Goal: Information Seeking & Learning: Learn about a topic

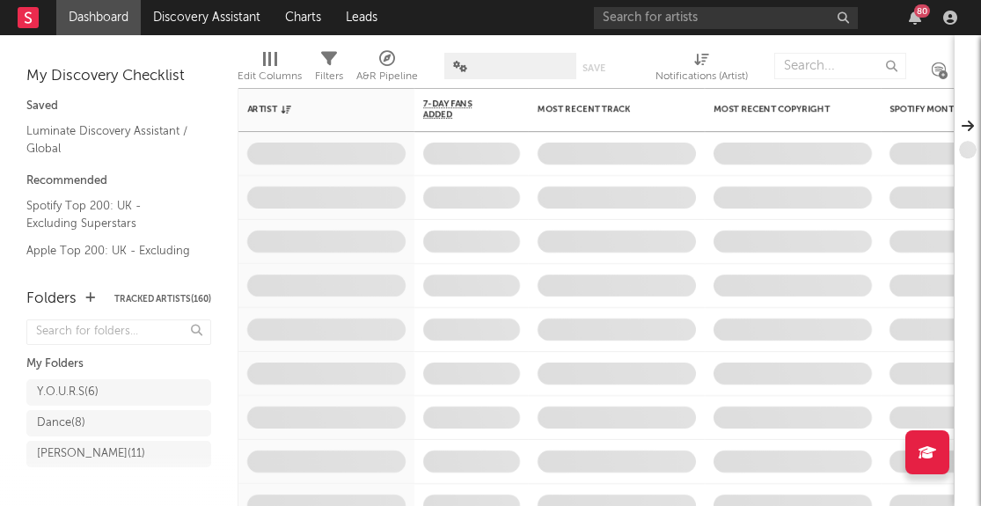
click at [907, 14] on div "80" at bounding box center [914, 18] width 26 height 14
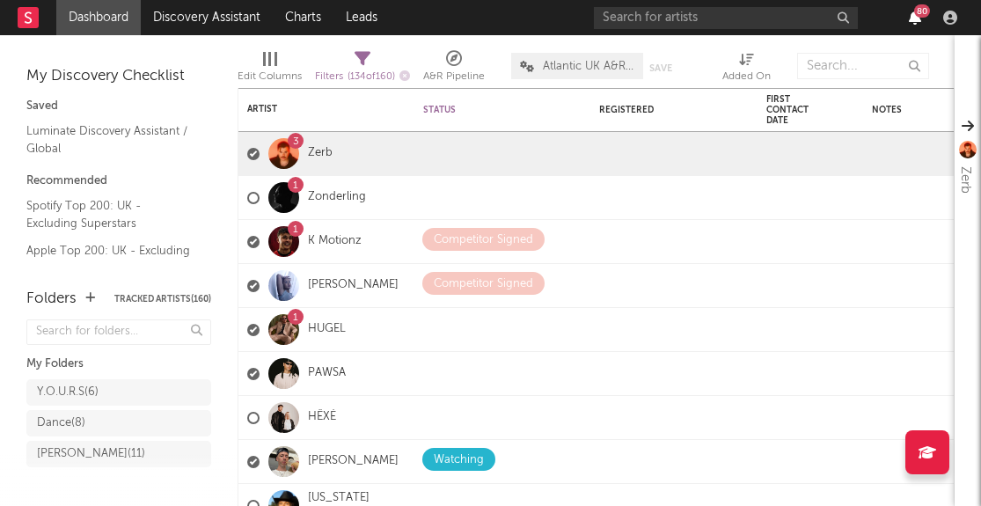
click at [916, 20] on icon "button" at bounding box center [914, 18] width 12 height 14
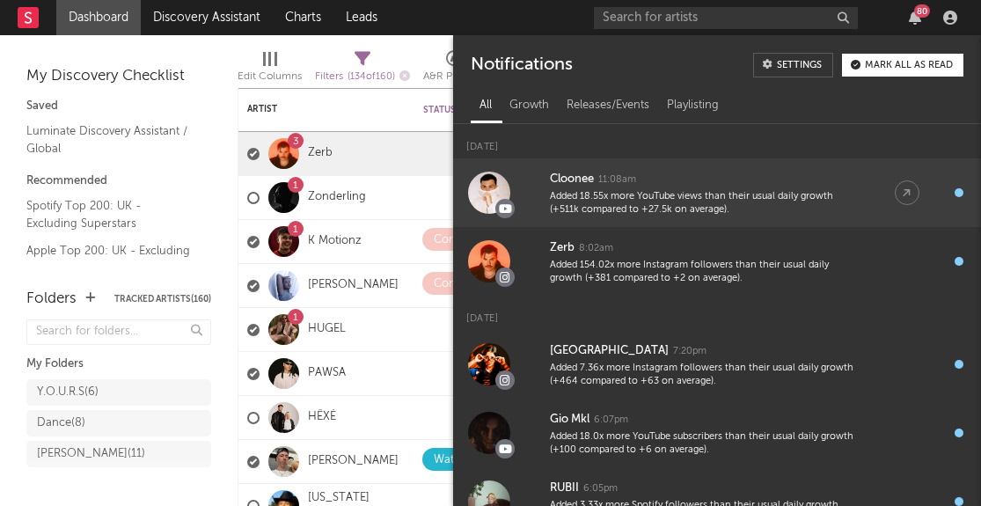
click at [616, 182] on div "11:08am" at bounding box center [617, 179] width 38 height 13
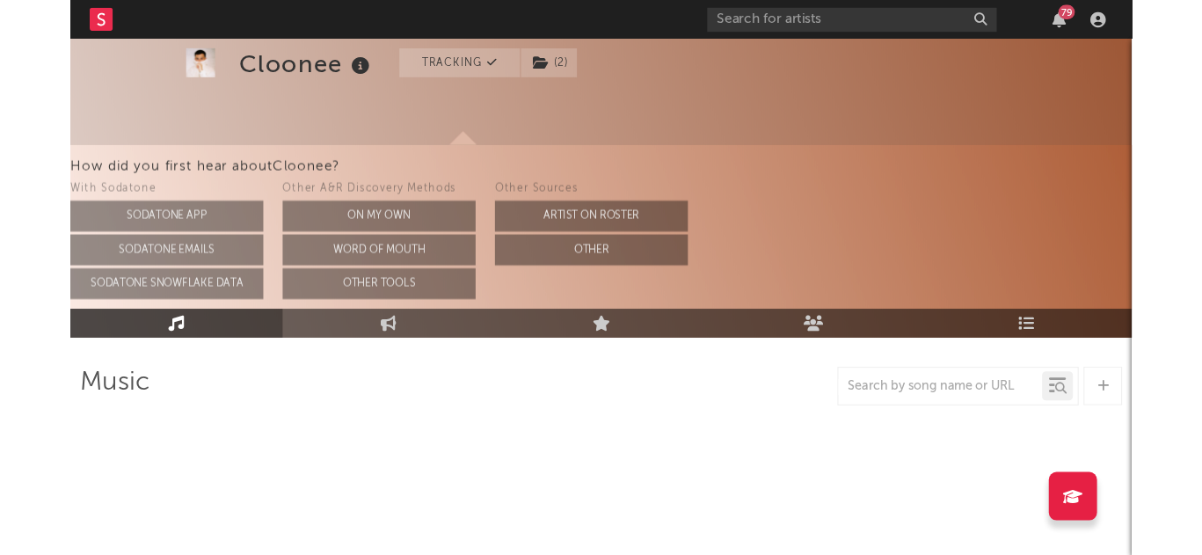
scroll to position [80, 0]
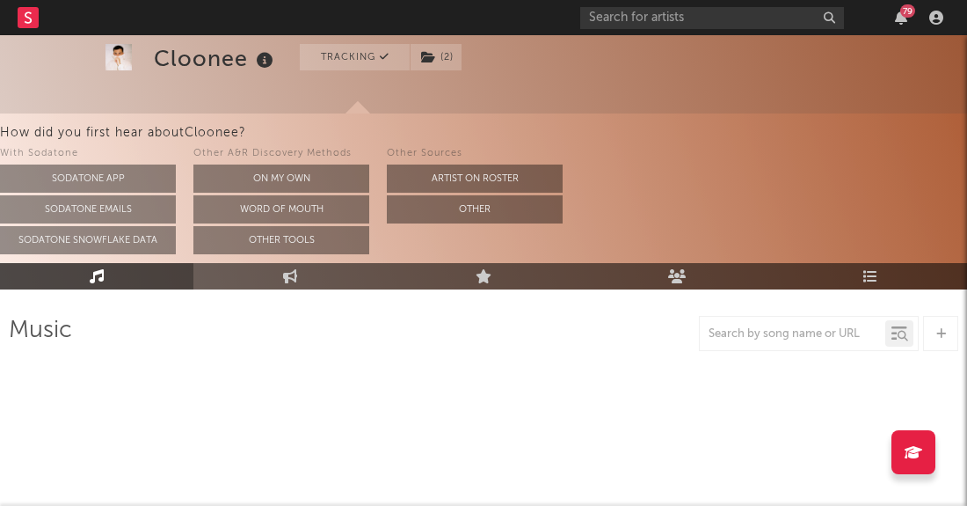
select select "6m"
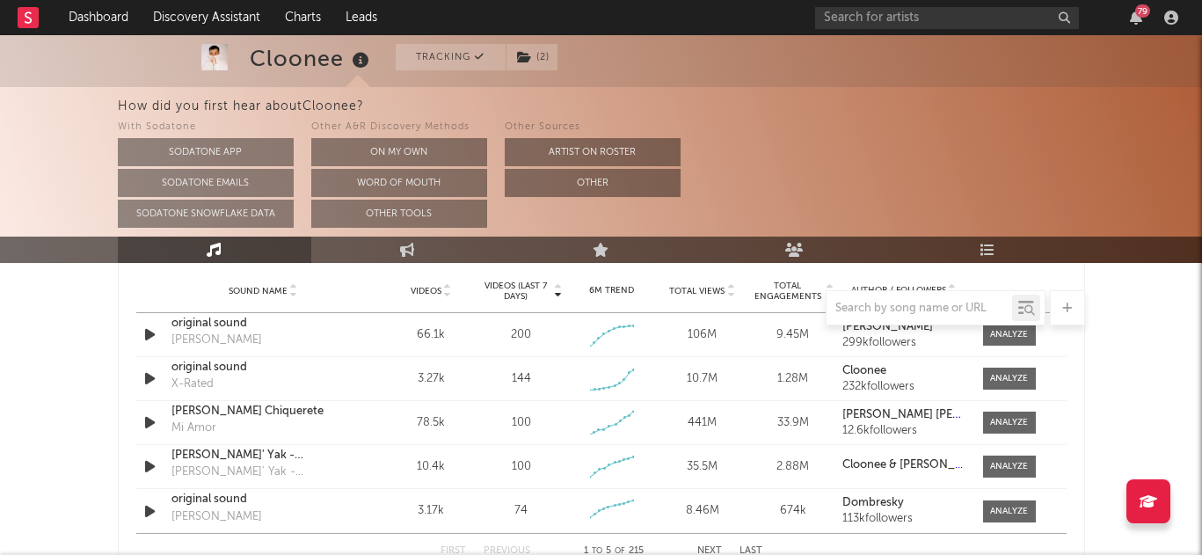
scroll to position [1297, 0]
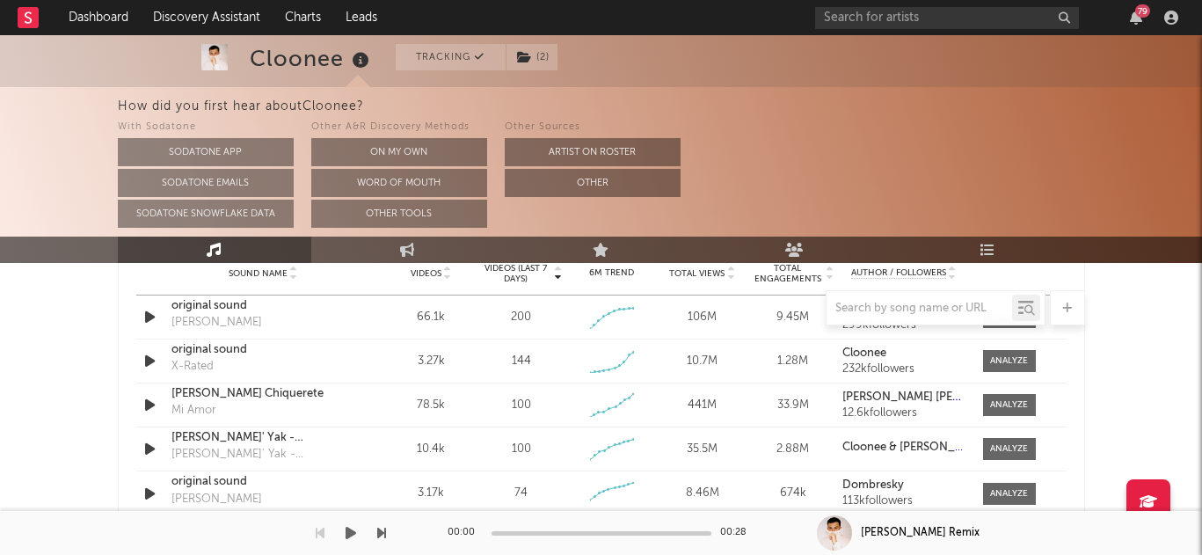
click at [707, 505] on div "00:00 00:28" at bounding box center [602, 533] width 308 height 44
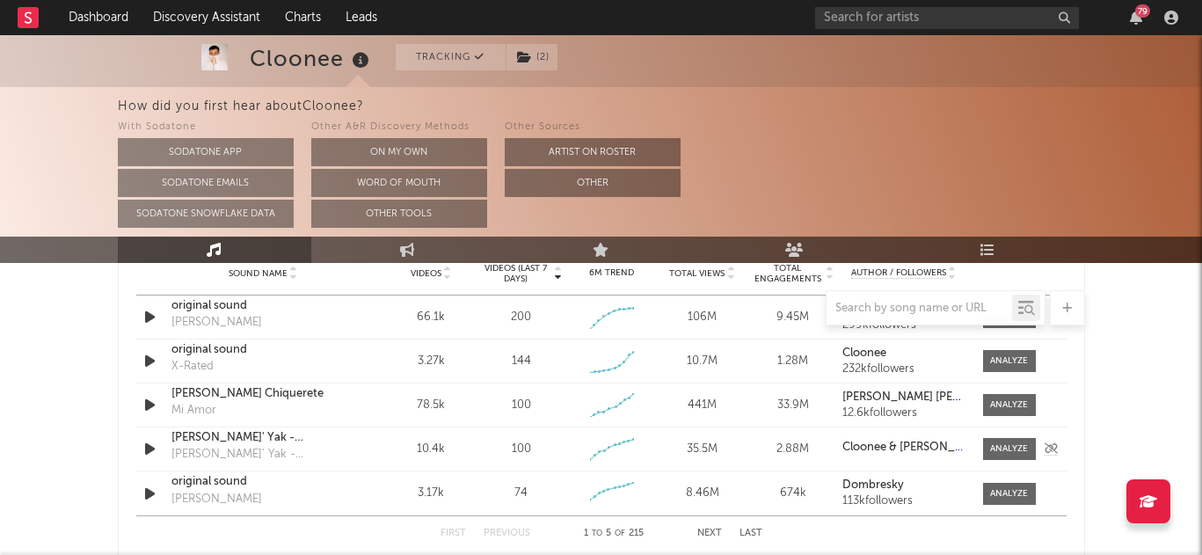
scroll to position [1326, 0]
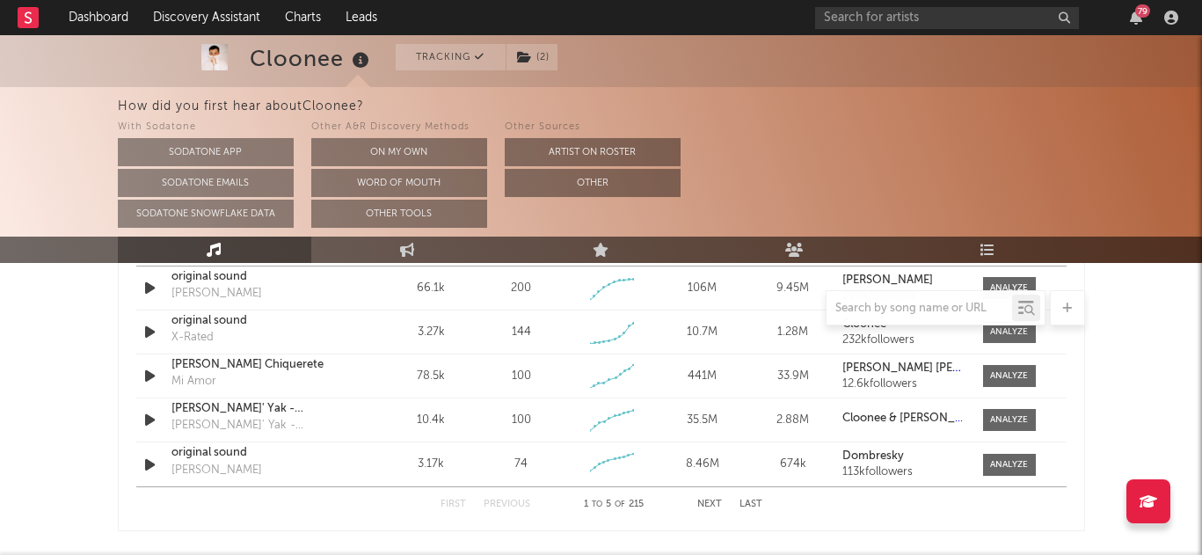
click at [702, 502] on button "Next" at bounding box center [709, 505] width 25 height 10
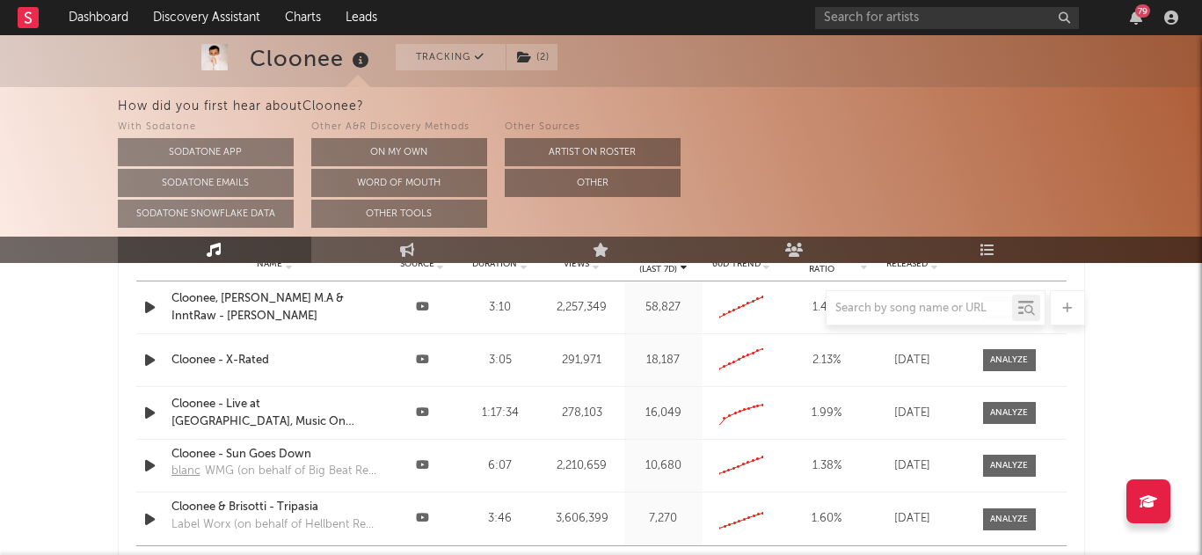
scroll to position [2152, 0]
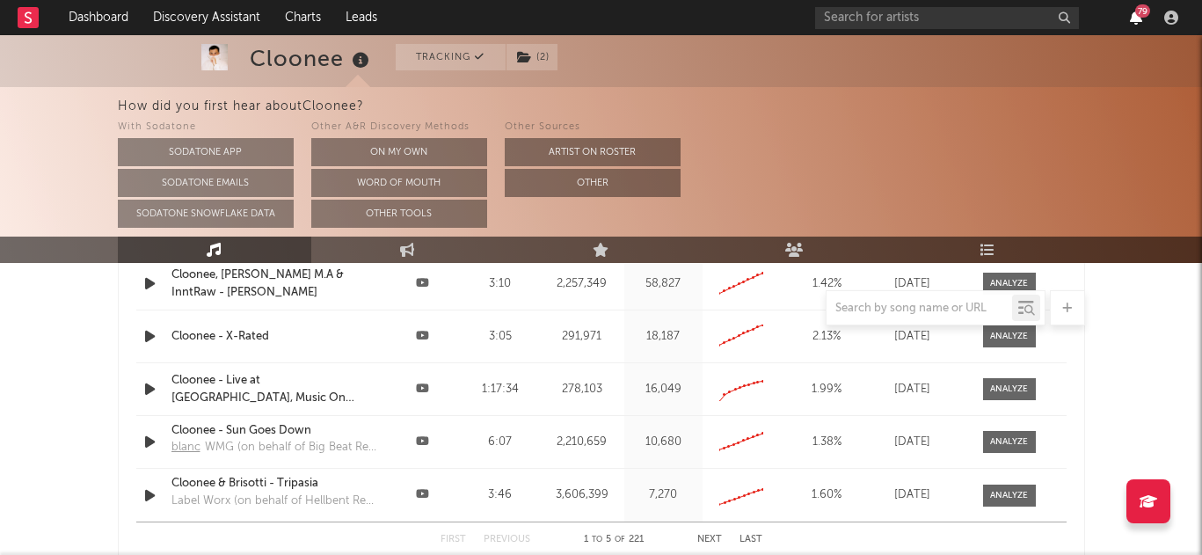
click at [980, 17] on icon "button" at bounding box center [1136, 18] width 12 height 14
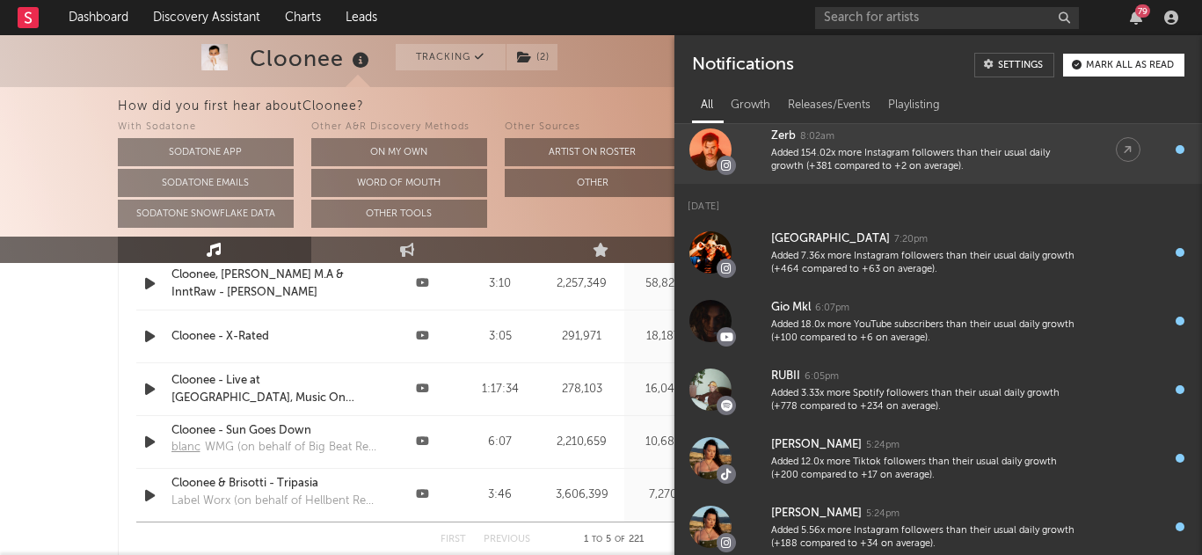
scroll to position [137, 0]
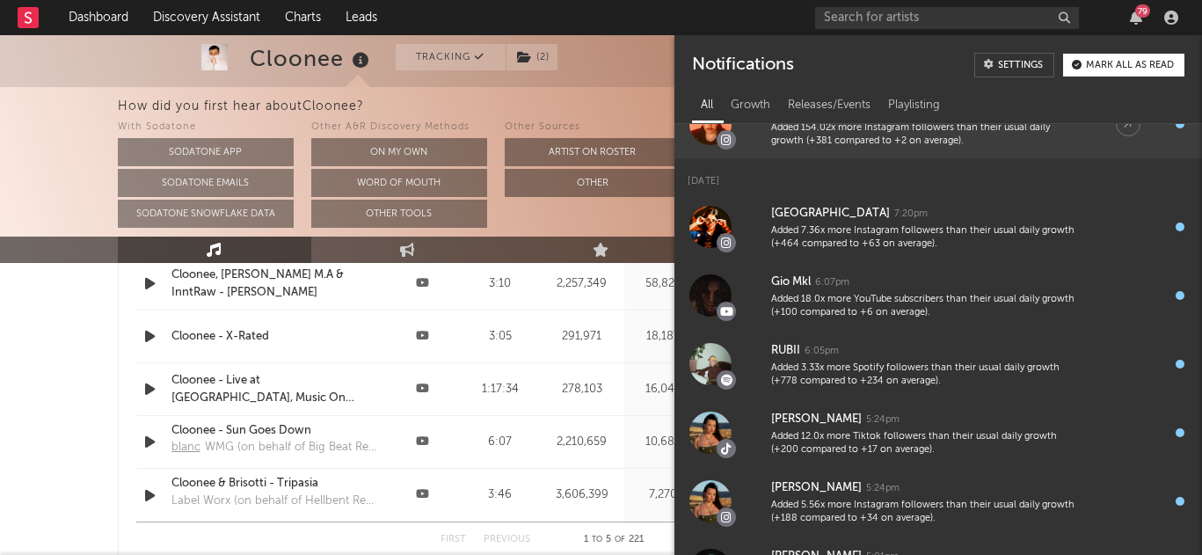
click at [910, 229] on div "Added 7.36x more Instagram followers than their usual daily growth (+464 compar…" at bounding box center [926, 237] width 310 height 27
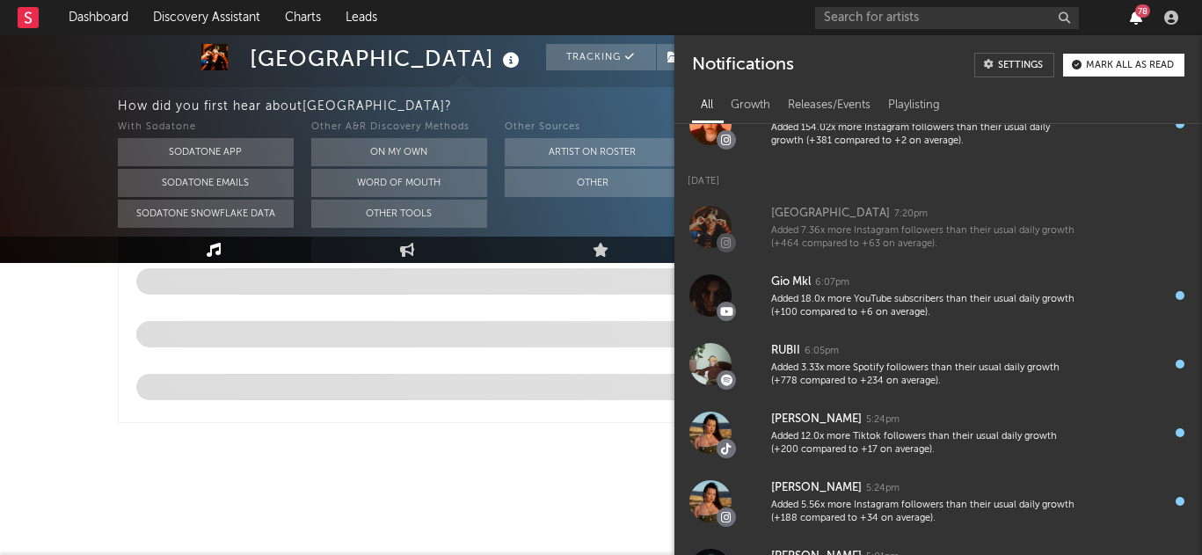
click at [980, 19] on icon "button" at bounding box center [1136, 18] width 12 height 14
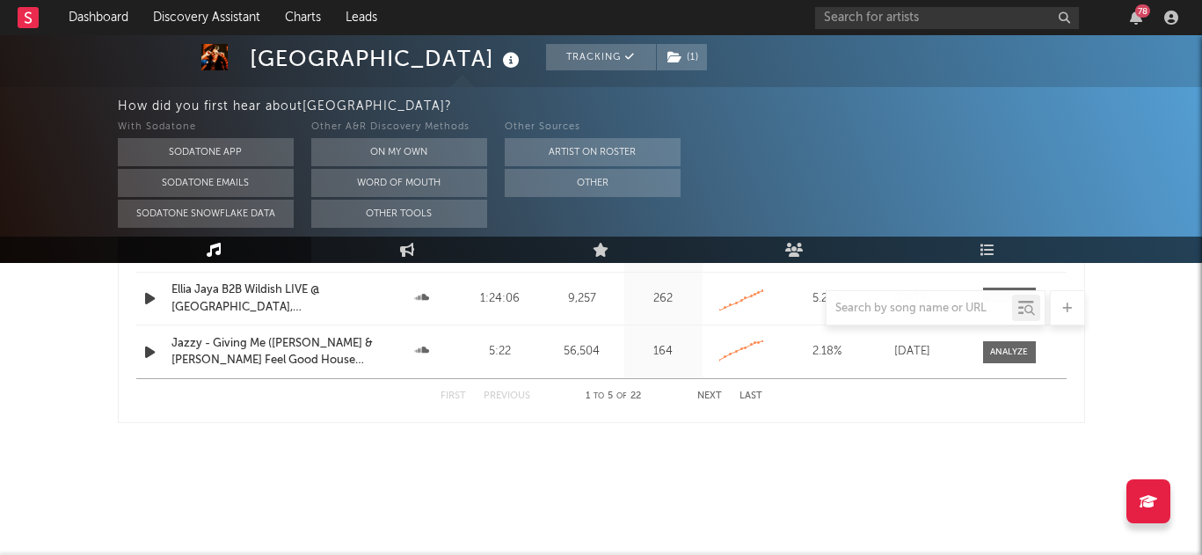
select select "1w"
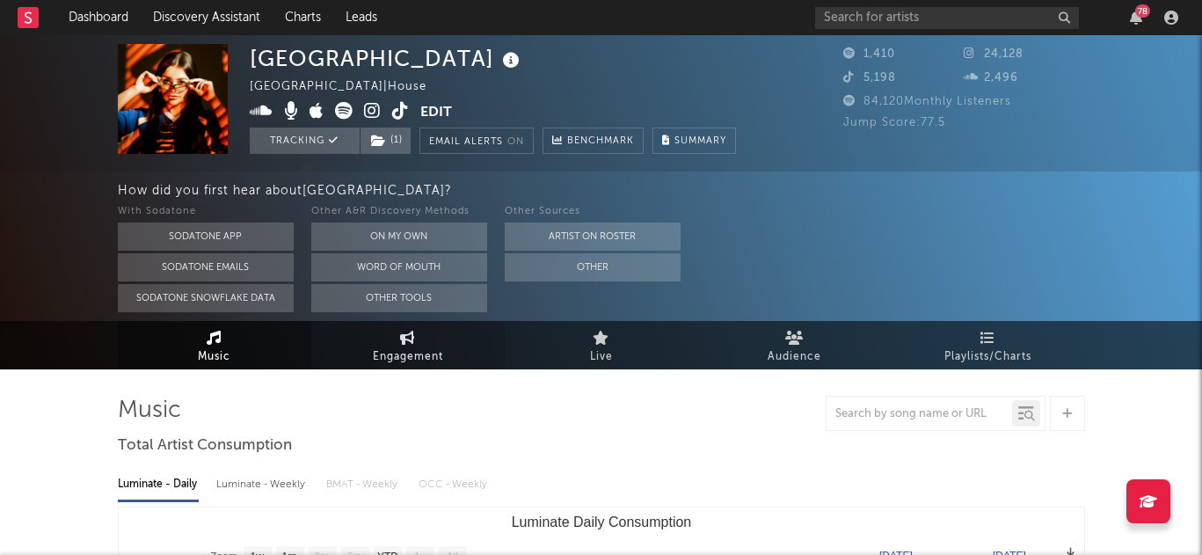
click at [405, 348] on span "Engagement" at bounding box center [408, 356] width 70 height 21
select select "1w"
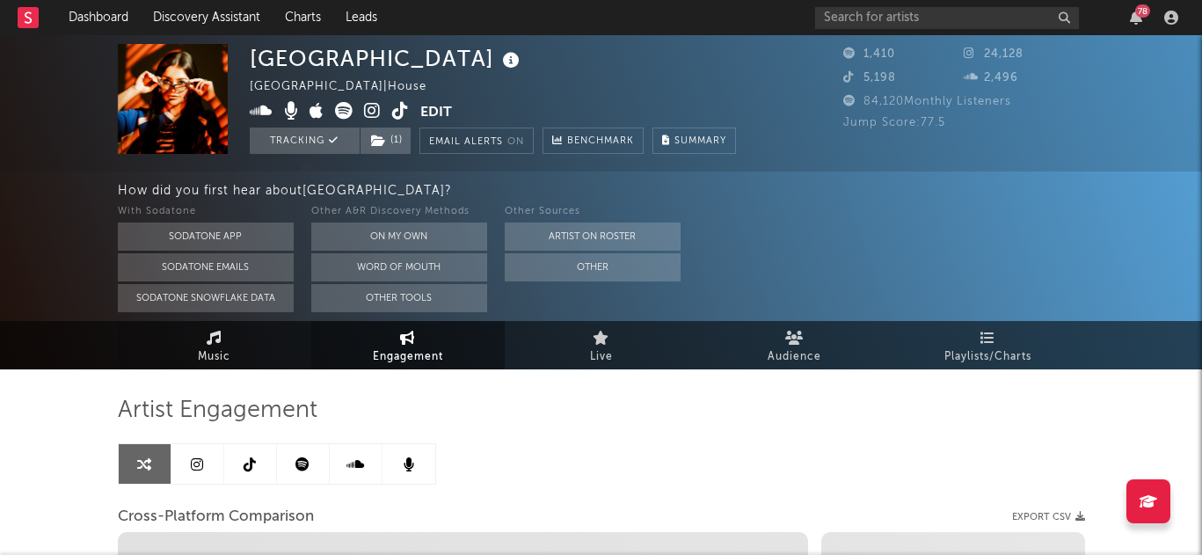
click at [250, 346] on link "Music" at bounding box center [214, 345] width 193 height 48
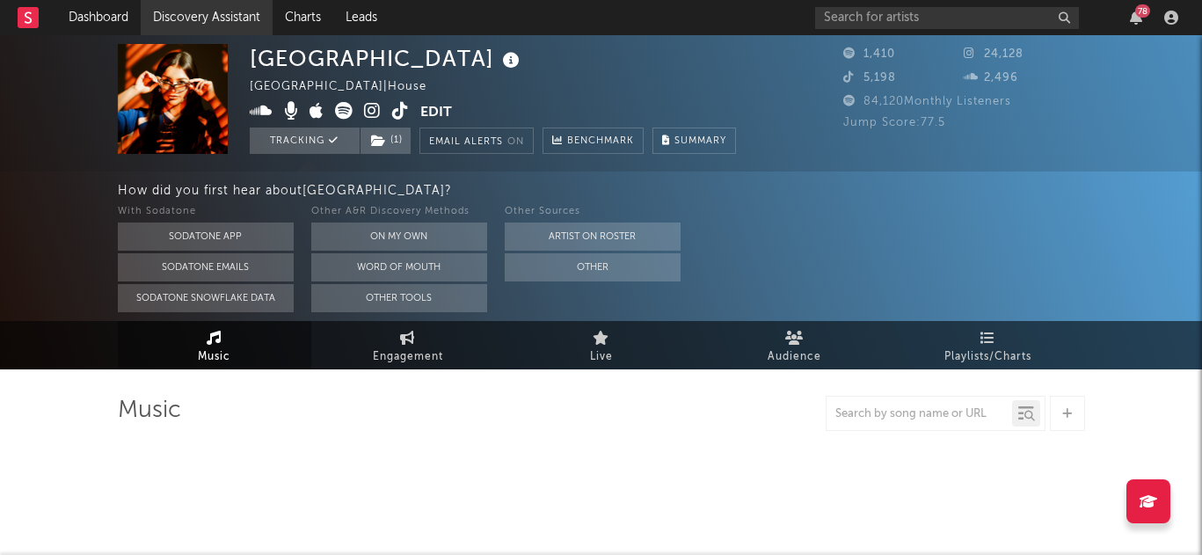
select select "1w"
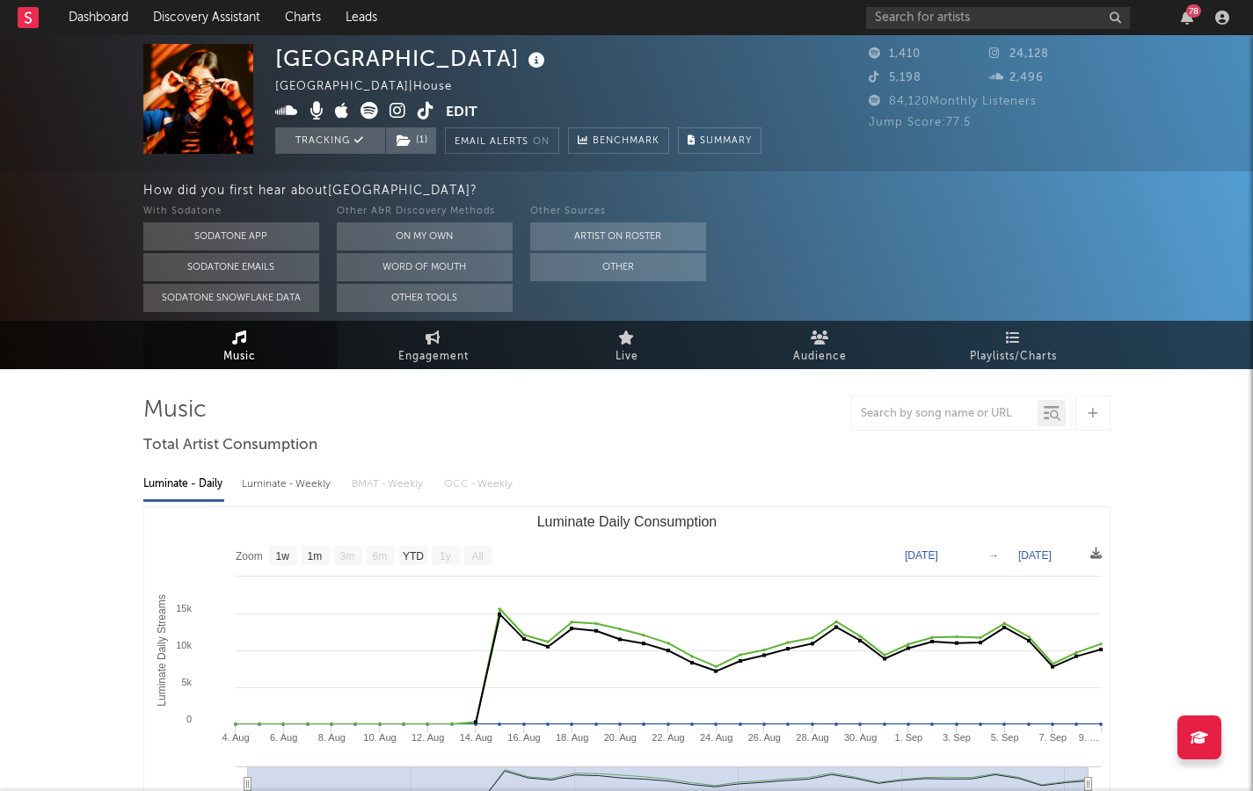
click at [262, 354] on link "Music" at bounding box center [239, 345] width 193 height 48
click at [402, 346] on span "Engagement" at bounding box center [433, 356] width 70 height 21
select select "1m"
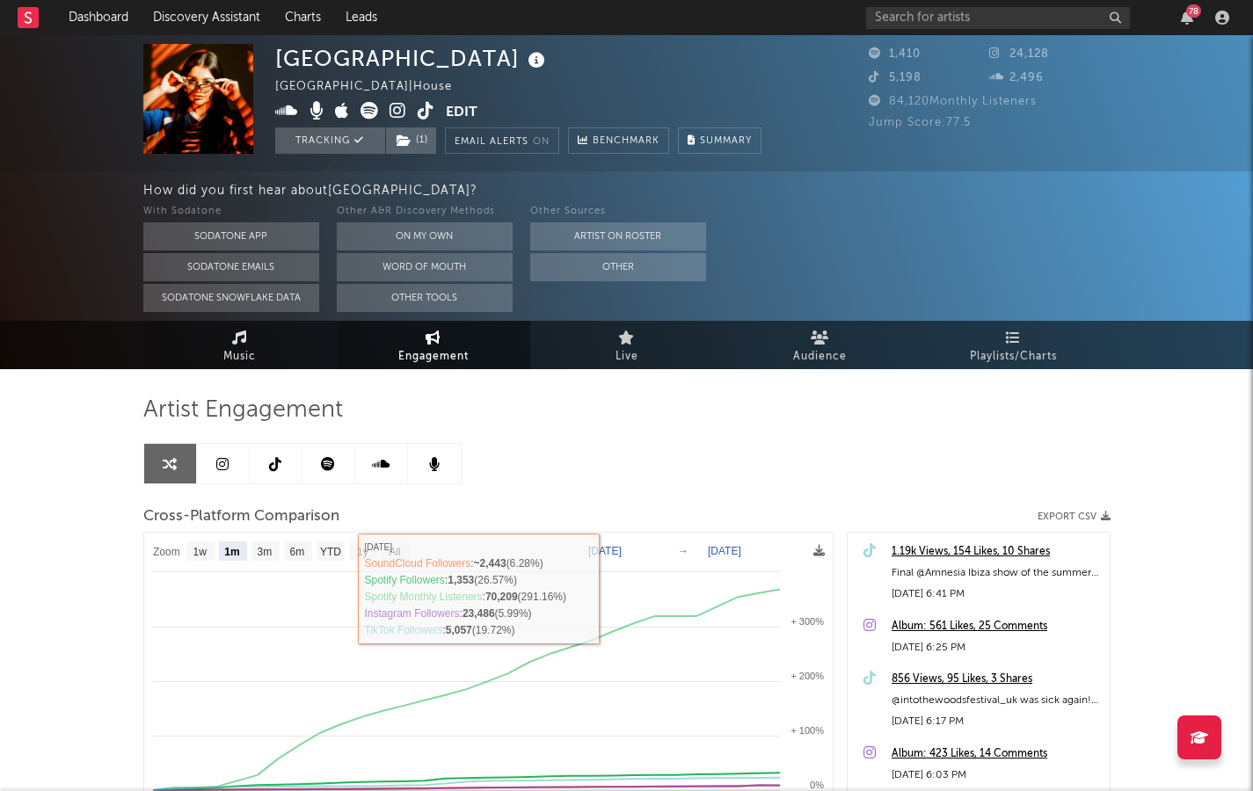
click at [275, 349] on link "Music" at bounding box center [239, 345] width 193 height 48
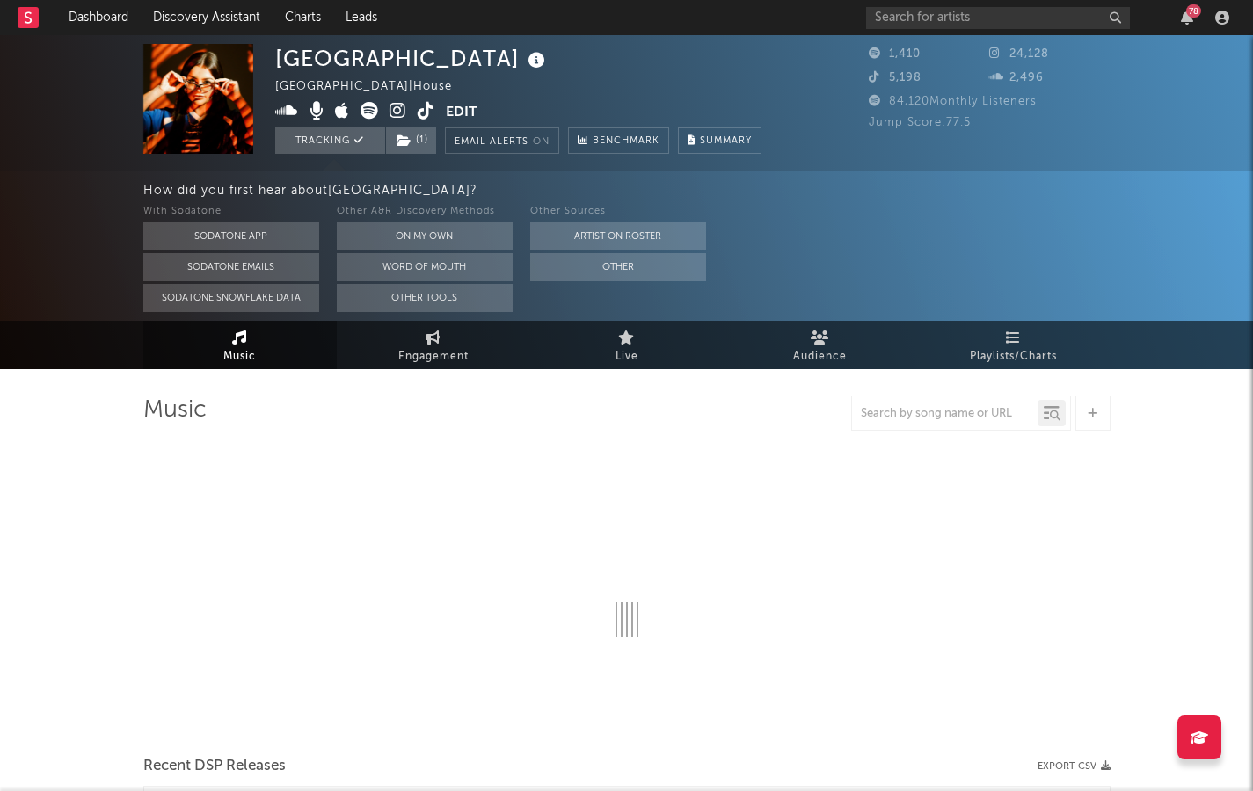
select select "1w"
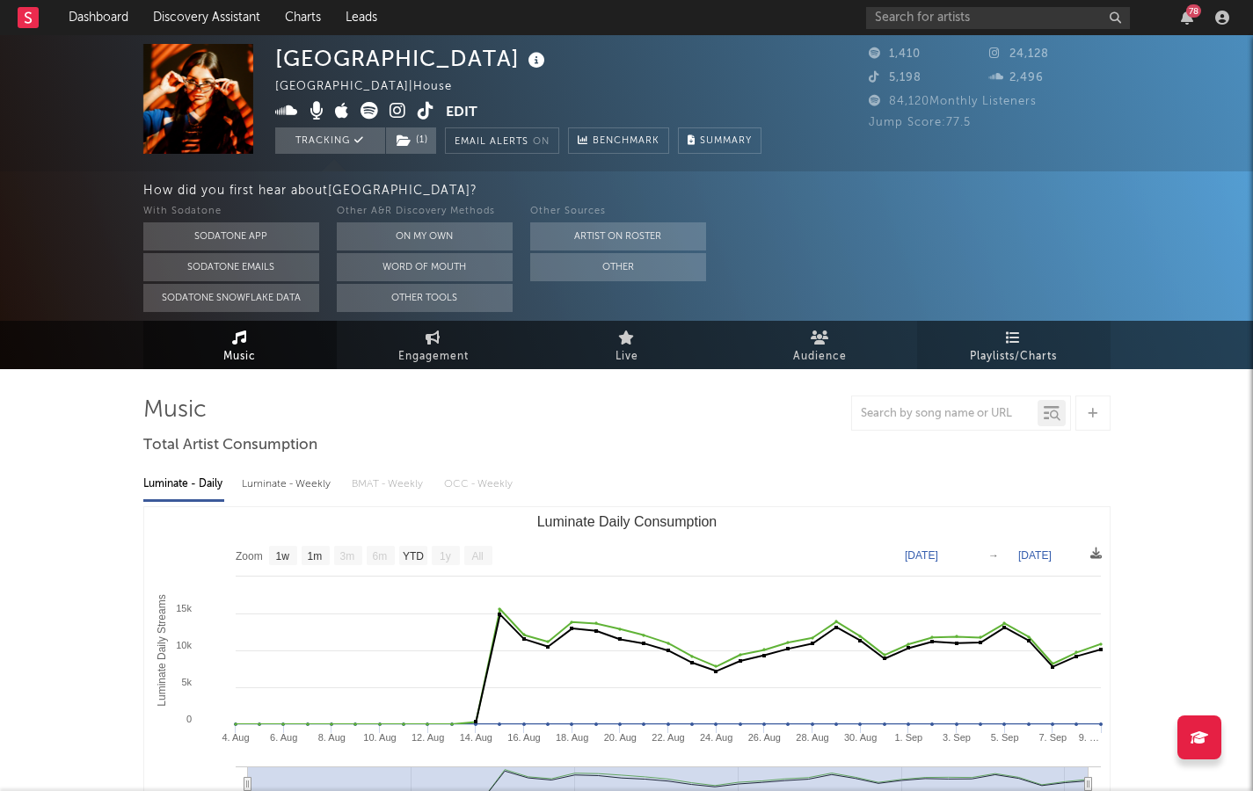
click at [980, 334] on icon at bounding box center [1013, 338] width 15 height 14
